Goal: Contribute content: Add original content to the website for others to see

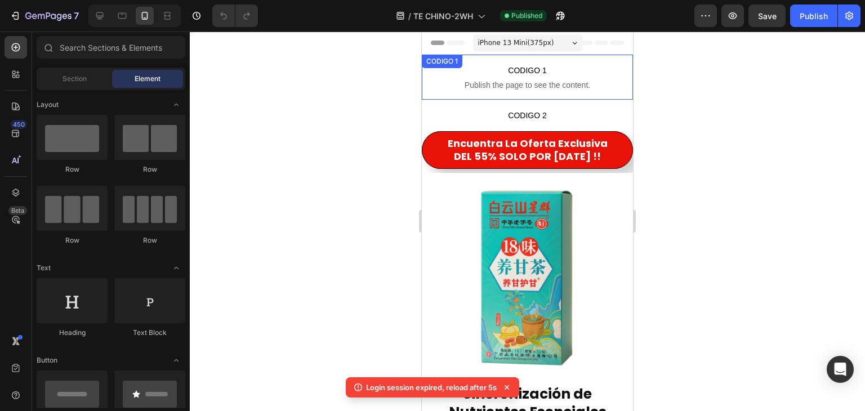
click at [500, 68] on span "CODIGO 1" at bounding box center [527, 71] width 211 height 14
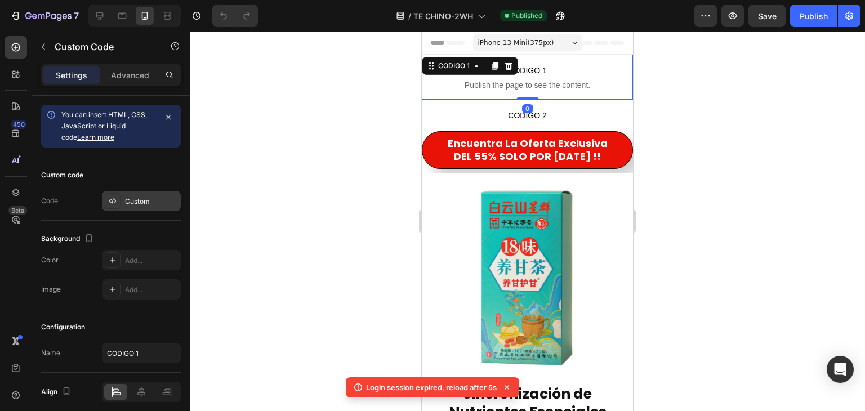
click at [137, 203] on div "Custom" at bounding box center [151, 202] width 53 height 10
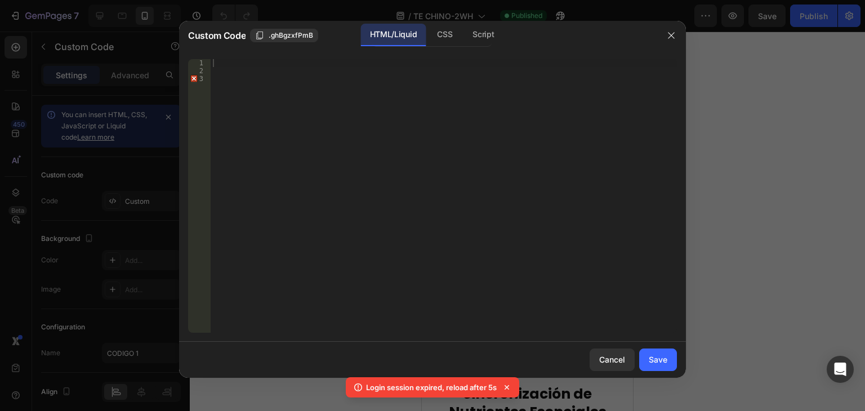
click at [229, 66] on div at bounding box center [444, 204] width 466 height 290
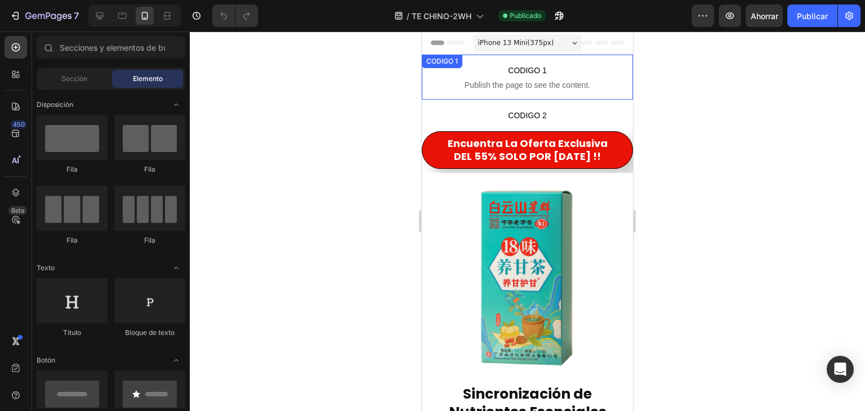
click at [475, 79] on span "Publish the page to see the content." at bounding box center [527, 84] width 211 height 11
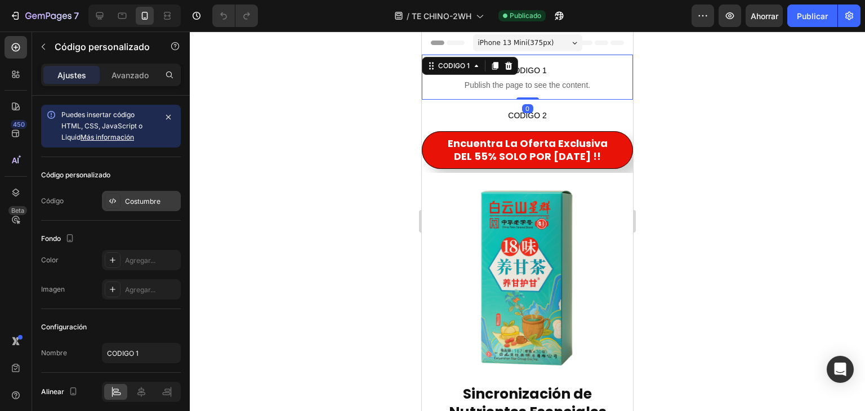
click at [155, 198] on font "Costumbre" at bounding box center [142, 201] width 35 height 8
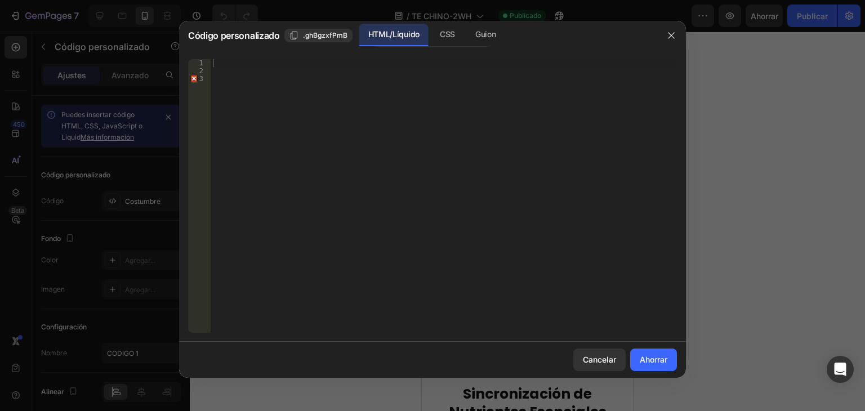
click at [231, 65] on div at bounding box center [444, 204] width 466 height 290
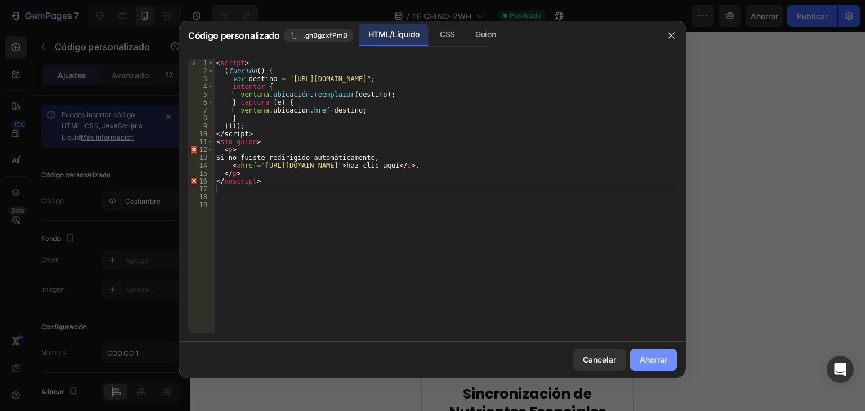
click at [658, 366] on button "Ahorrar" at bounding box center [653, 360] width 47 height 23
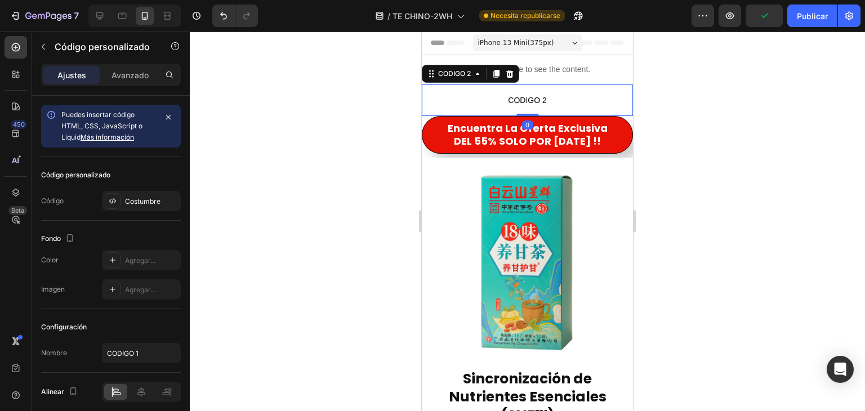
click at [484, 106] on span "CODIGO 2" at bounding box center [527, 101] width 211 height 14
click at [144, 203] on font "Agregar..." at bounding box center [140, 201] width 30 height 8
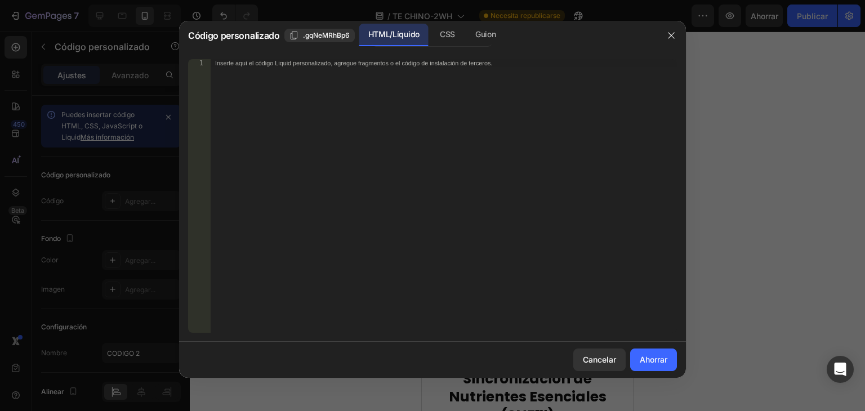
click at [225, 62] on font "Inserte aquí el código Liquid personalizado, agregue fragmentos o el código de …" at bounding box center [353, 62] width 277 height 7
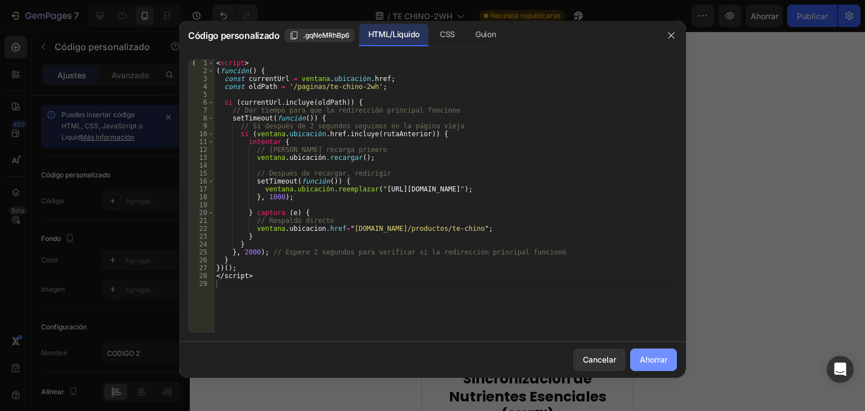
click at [656, 363] on font "Ahorrar" at bounding box center [654, 360] width 28 height 10
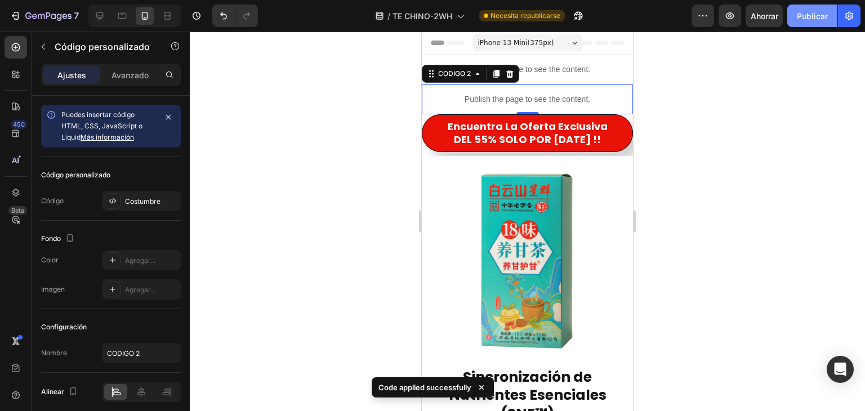
click at [802, 16] on font "Publicar" at bounding box center [812, 16] width 31 height 10
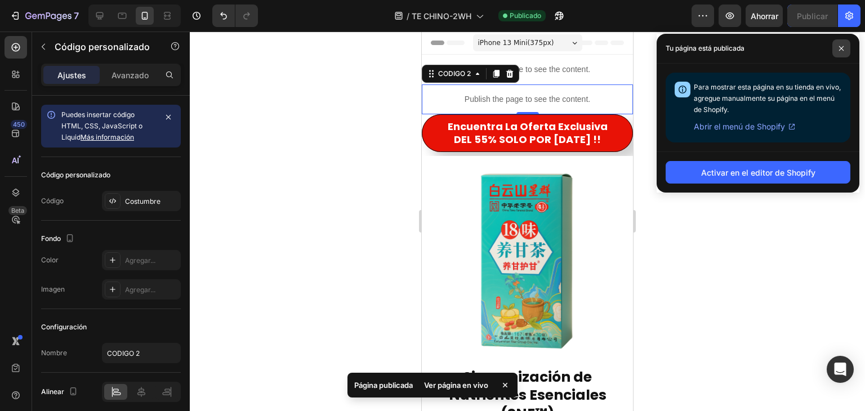
click at [839, 47] on icon at bounding box center [842, 49] width 6 height 6
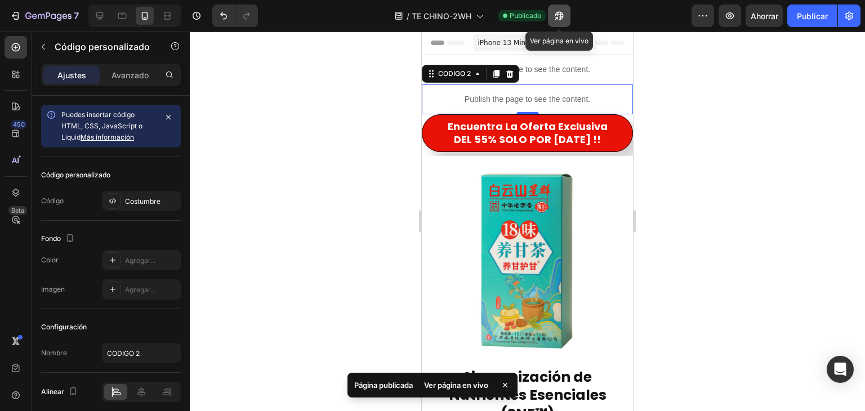
click at [560, 22] on button "button" at bounding box center [559, 16] width 23 height 23
